Goal: Information Seeking & Learning: Learn about a topic

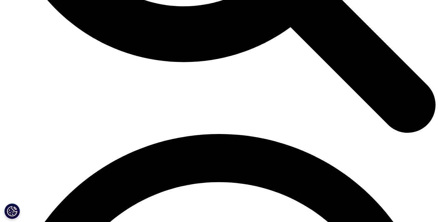
scroll to position [757, 0]
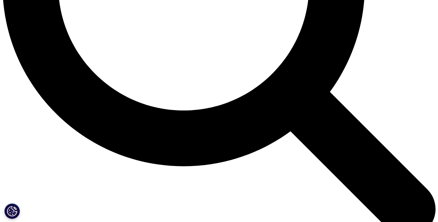
scroll to position [641, 0]
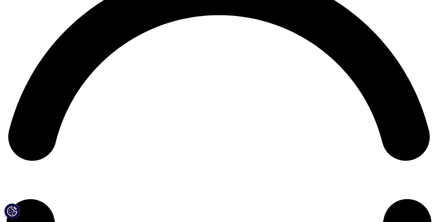
scroll to position [935, 0]
